Goal: Complete application form: Complete application form

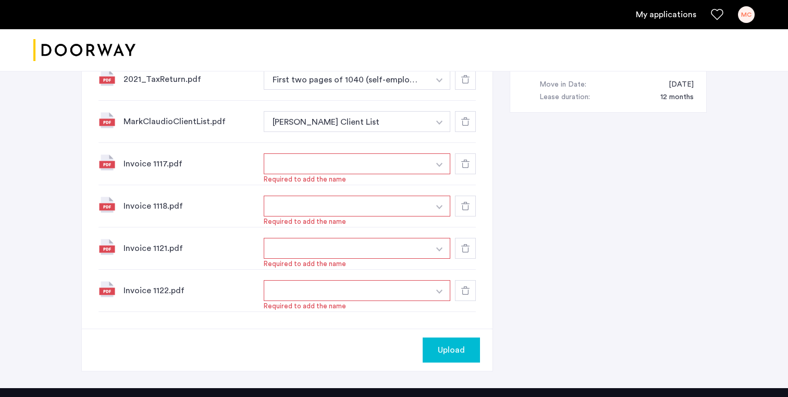
scroll to position [666, 0]
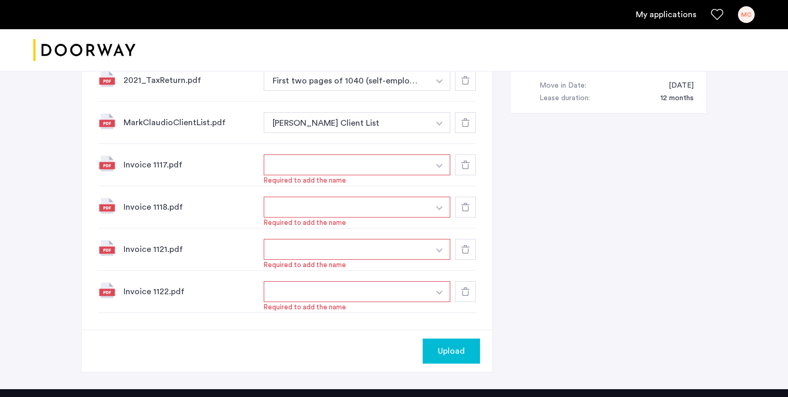
click at [428, 165] on button "button" at bounding box center [347, 164] width 166 height 21
click at [438, 166] on img "button" at bounding box center [439, 166] width 6 height 4
click at [386, 184] on input at bounding box center [357, 186] width 186 height 18
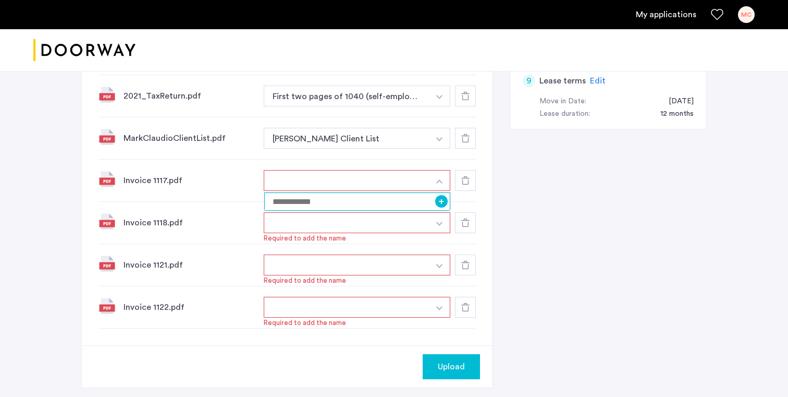
scroll to position [651, 0]
type input "********"
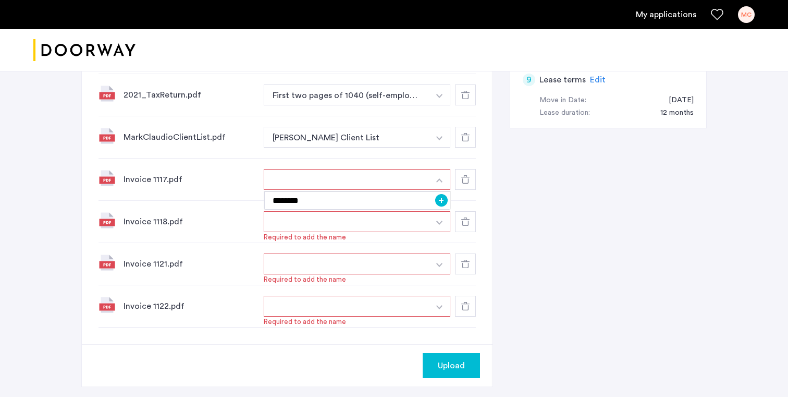
click at [443, 199] on button "+" at bounding box center [441, 200] width 13 height 13
click at [435, 220] on button "button" at bounding box center [439, 221] width 21 height 21
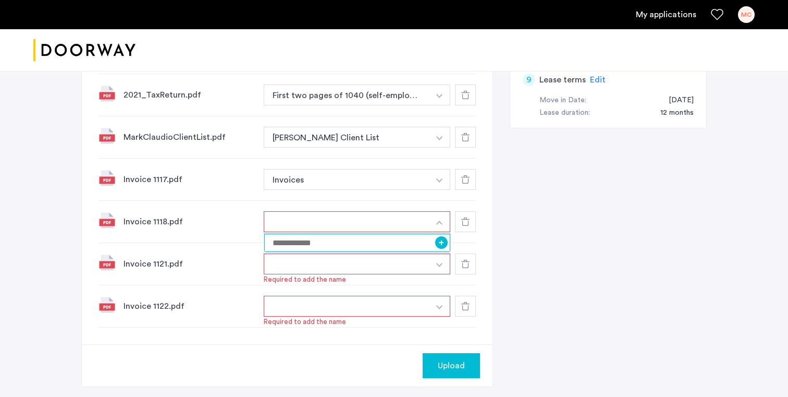
click at [381, 241] on input at bounding box center [357, 242] width 186 height 18
type input "********"
click at [443, 245] on button "+" at bounding box center [441, 242] width 13 height 13
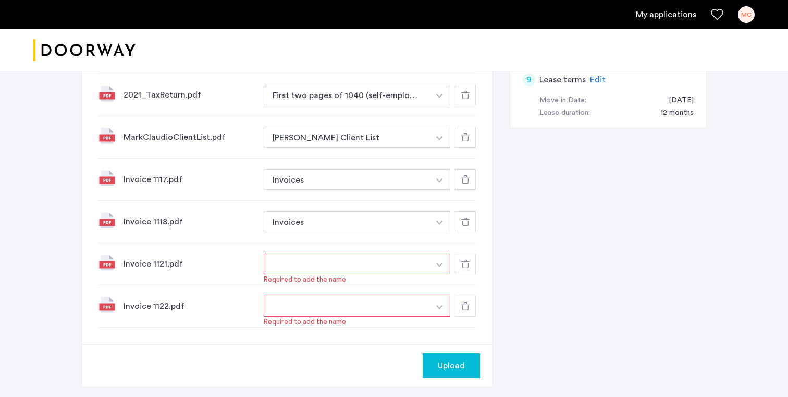
click at [417, 259] on button "button" at bounding box center [347, 263] width 166 height 21
click at [438, 264] on img "button" at bounding box center [439, 265] width 6 height 4
click at [376, 284] on input at bounding box center [357, 285] width 186 height 18
type input "********"
click at [444, 286] on button "+" at bounding box center [441, 284] width 13 height 13
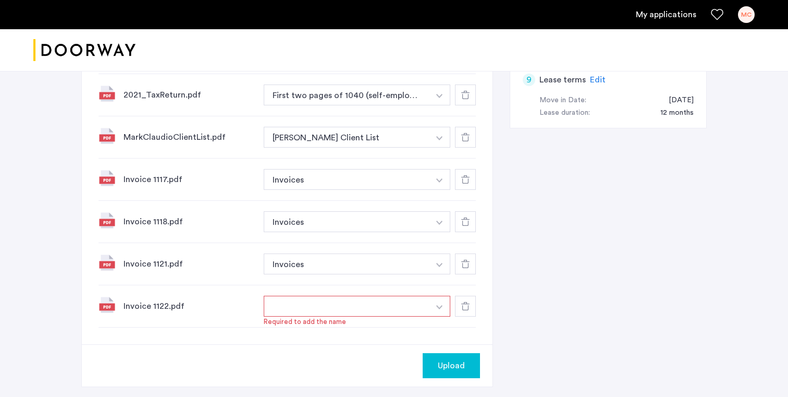
click at [438, 306] on img "button" at bounding box center [439, 307] width 6 height 4
click at [385, 304] on button "button" at bounding box center [347, 305] width 166 height 21
click at [373, 329] on input at bounding box center [357, 327] width 186 height 18
type input "********"
click at [443, 328] on button "+" at bounding box center [441, 326] width 13 height 13
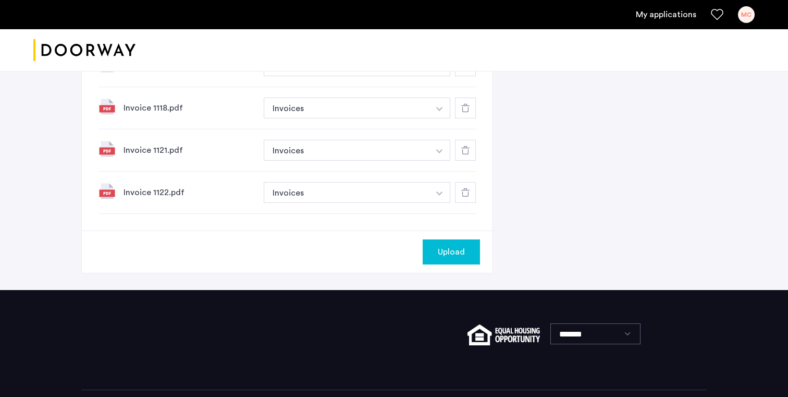
scroll to position [786, 0]
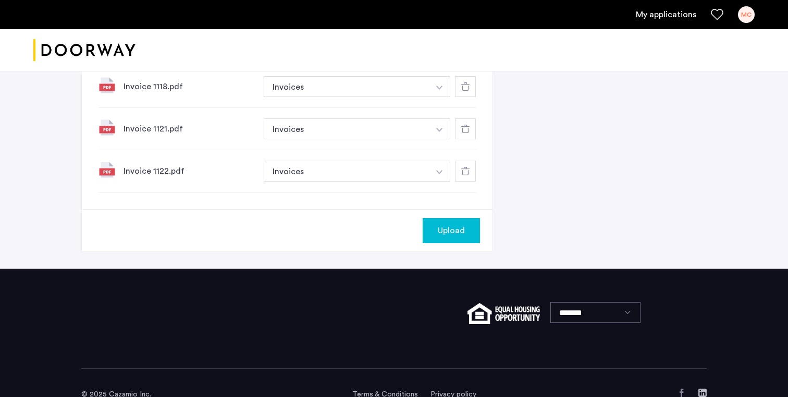
click at [471, 233] on div "Upload" at bounding box center [451, 230] width 41 height 13
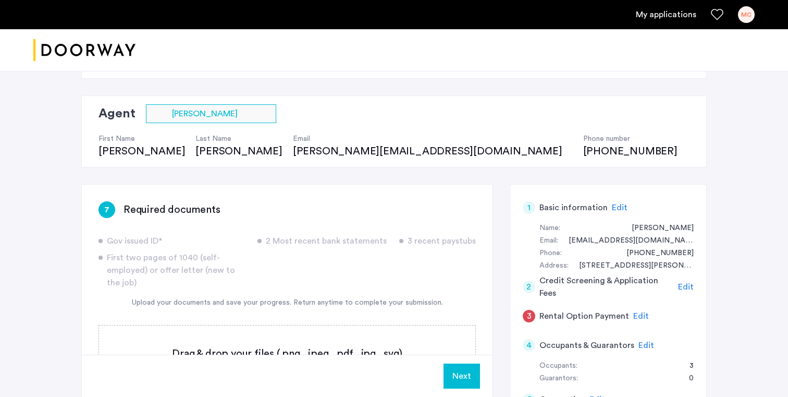
scroll to position [0, 0]
